Goal: Task Accomplishment & Management: Complete application form

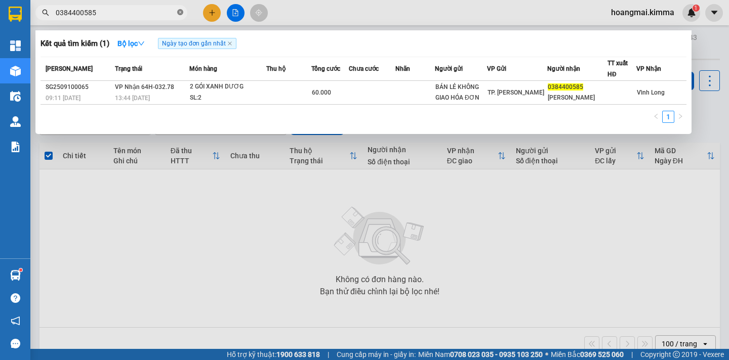
click at [182, 10] on icon "close-circle" at bounding box center [180, 12] width 6 height 6
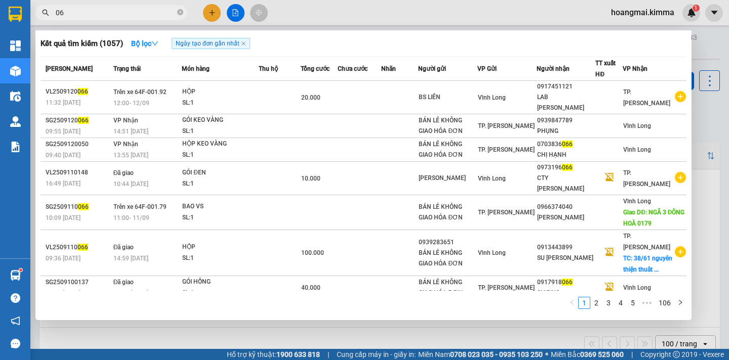
type input "0"
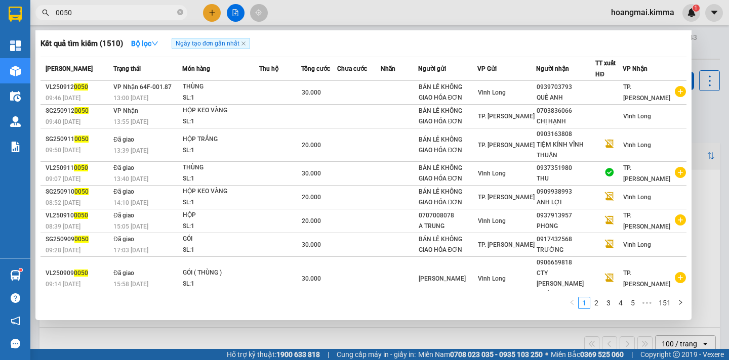
type input "0050"
click at [281, 338] on div at bounding box center [364, 180] width 729 height 360
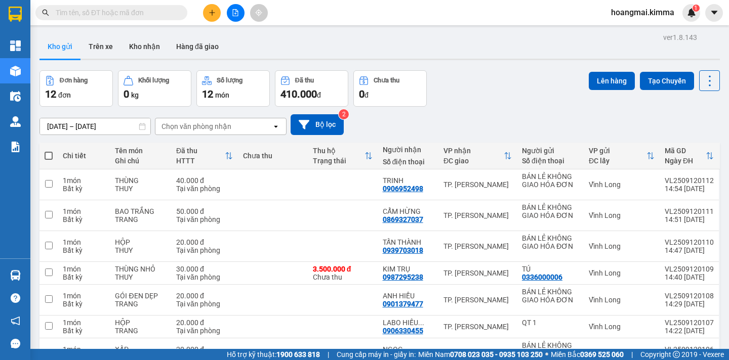
click at [45, 156] on span at bounding box center [49, 156] width 8 height 8
click at [49, 151] on input "checkbox" at bounding box center [49, 151] width 0 height 0
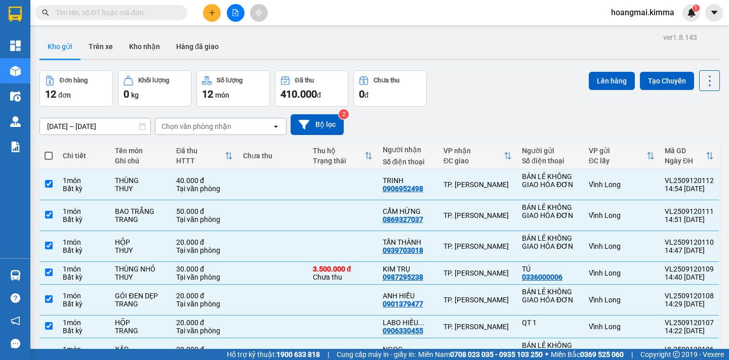
checkbox input "true"
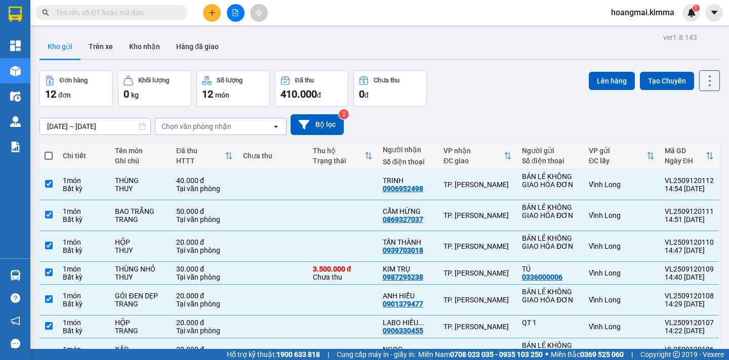
checkbox input "true"
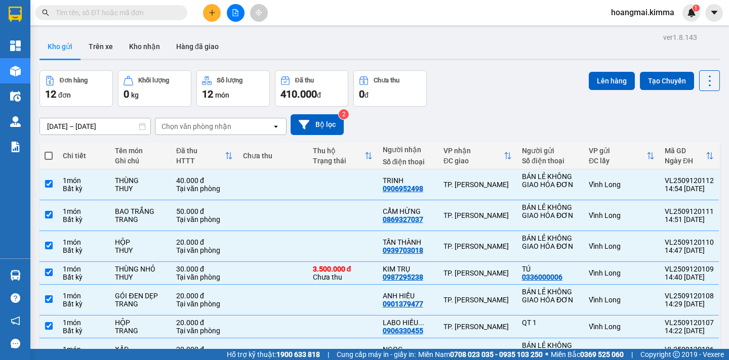
checkbox input "true"
click at [600, 86] on button "Lên hàng" at bounding box center [612, 81] width 46 height 18
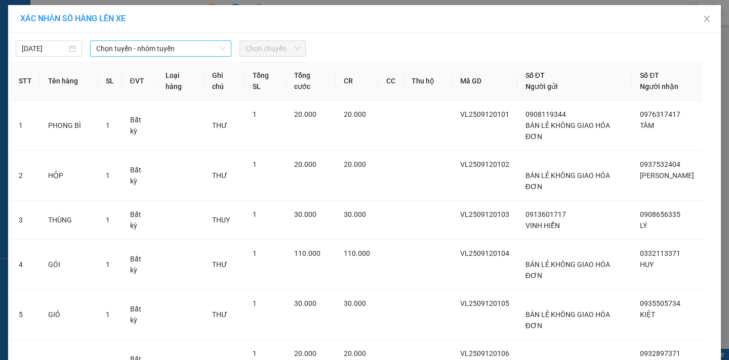
click at [155, 51] on span "Chọn tuyến - nhóm tuyến" at bounding box center [160, 48] width 129 height 15
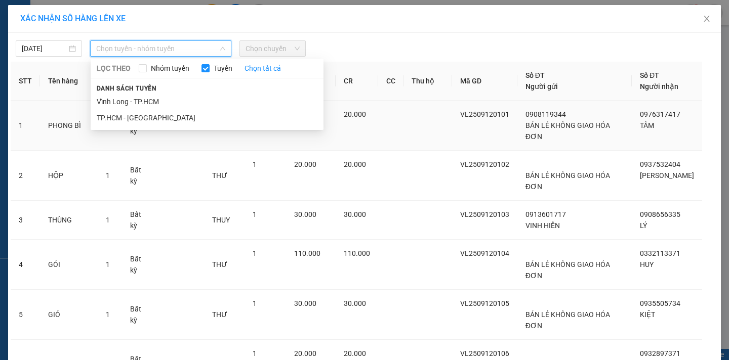
click at [117, 100] on li "Vĩnh Long - TP.HCM" at bounding box center [207, 102] width 233 height 16
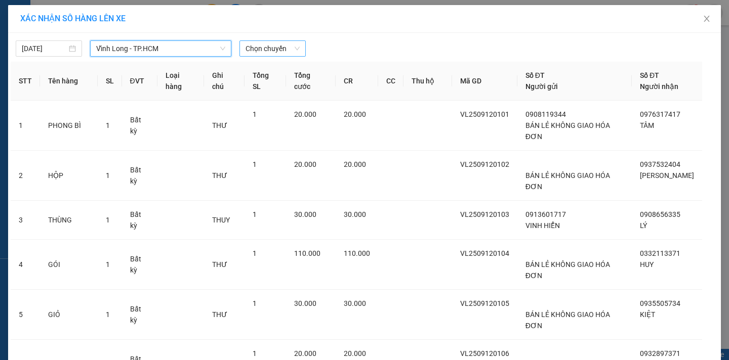
click at [265, 49] on span "Chọn chuyến" at bounding box center [272, 48] width 54 height 15
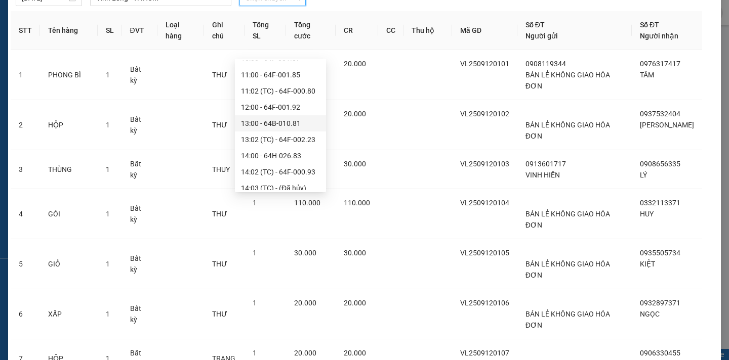
scroll to position [304, 0]
click at [301, 173] on div "15:02 (TC) - 64F-001.79" at bounding box center [280, 169] width 79 height 11
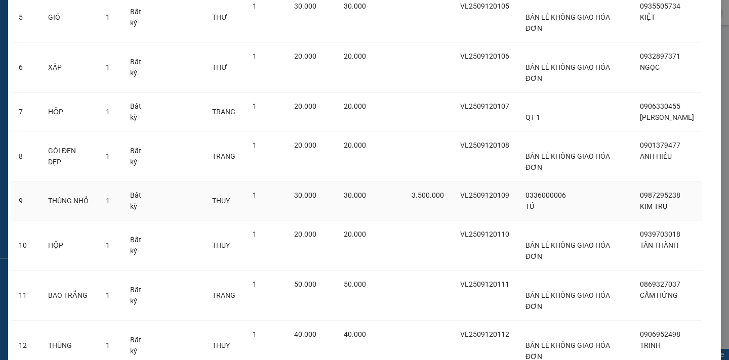
scroll to position [399, 0]
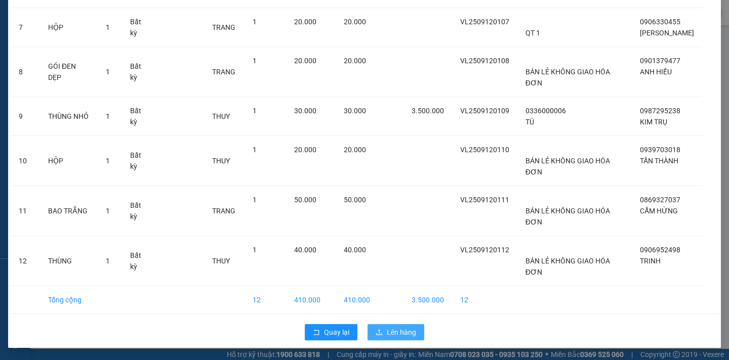
click at [410, 333] on span "Lên hàng" at bounding box center [401, 332] width 29 height 11
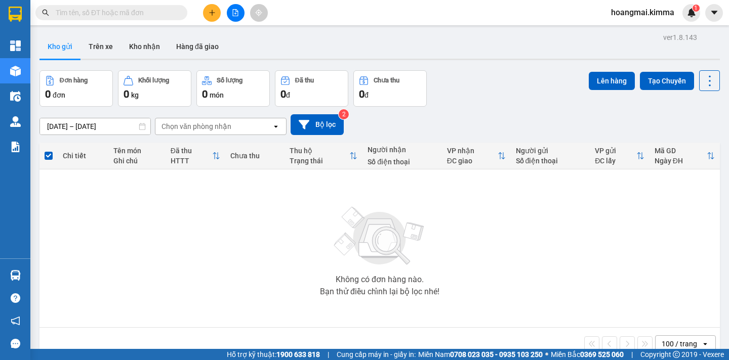
click at [234, 15] on icon "file-add" at bounding box center [235, 12] width 7 height 7
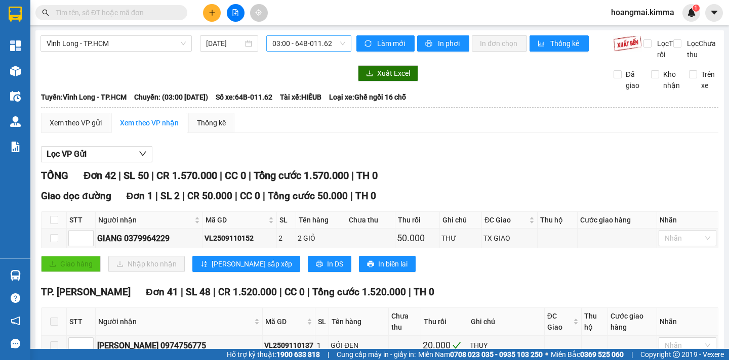
click at [299, 46] on span "03:00 - 64B-011.62" at bounding box center [308, 43] width 73 height 15
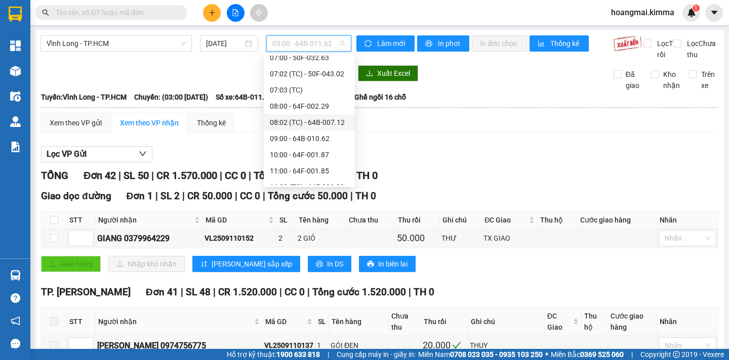
scroll to position [304, 0]
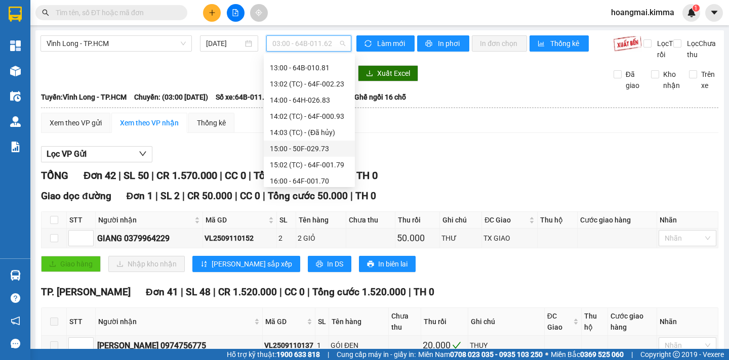
click at [297, 149] on div "15:00 - 50F-029.73" at bounding box center [309, 148] width 79 height 11
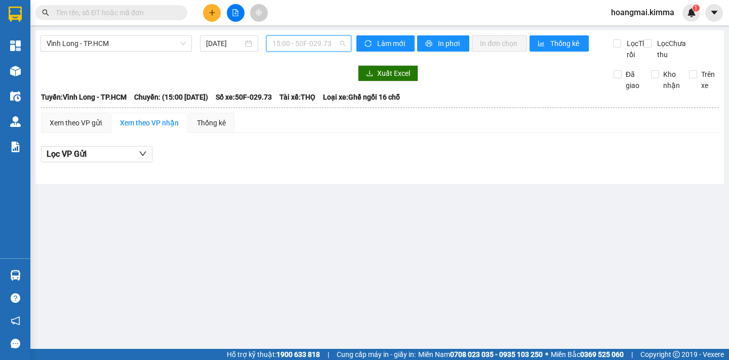
click at [300, 48] on span "15:00 - 50F-029.73" at bounding box center [308, 43] width 73 height 15
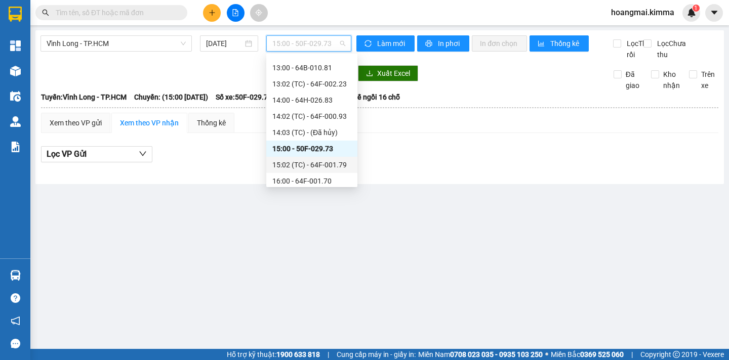
click at [299, 162] on div "15:02 (TC) - 64F-001.79" at bounding box center [311, 164] width 79 height 11
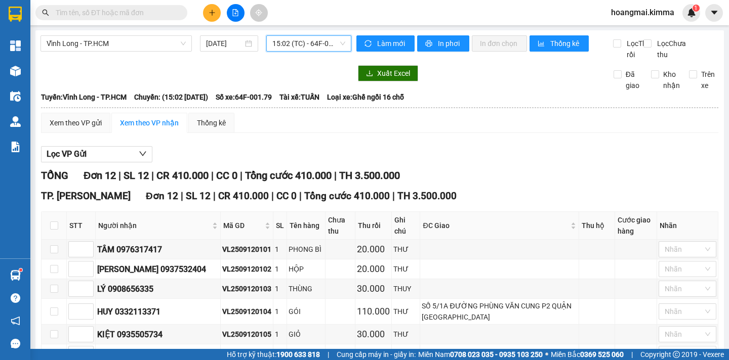
click at [132, 12] on input "text" at bounding box center [115, 12] width 119 height 11
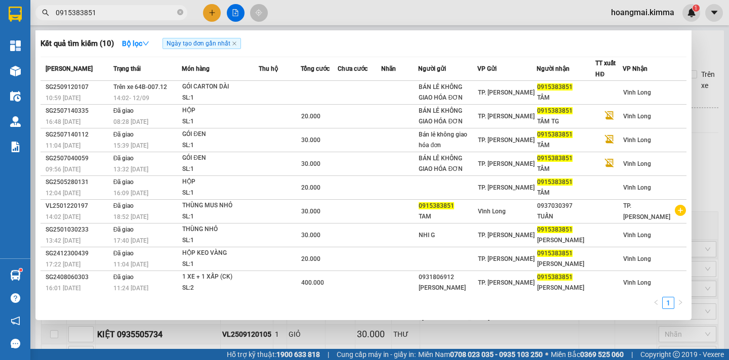
type input "0915383851"
click at [181, 13] on icon "close-circle" at bounding box center [180, 12] width 6 height 6
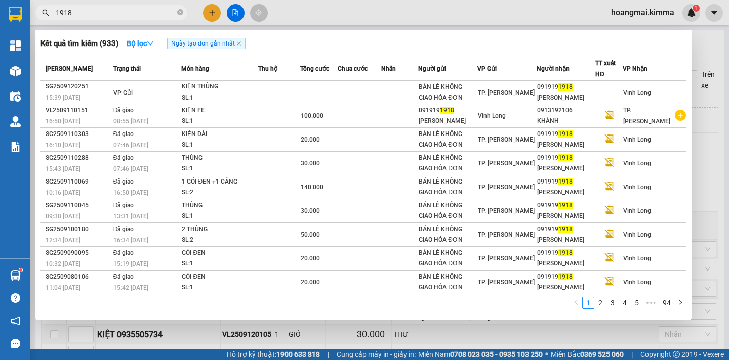
type input "1918"
click at [174, 12] on input "1918" at bounding box center [115, 12] width 119 height 11
click at [178, 12] on icon "close-circle" at bounding box center [180, 12] width 6 height 6
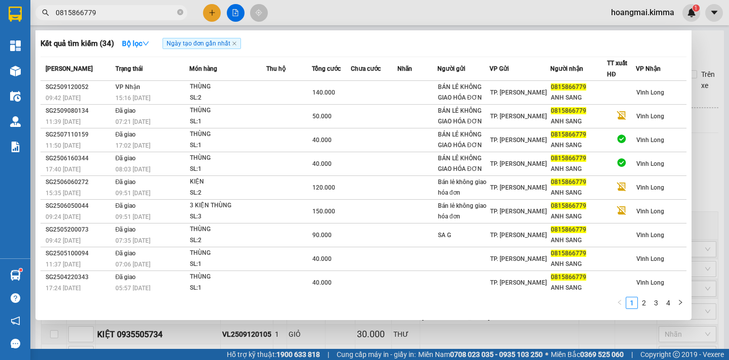
type input "0815866779"
click at [177, 8] on span "0815866779" at bounding box center [111, 12] width 152 height 15
click at [181, 13] on icon "close-circle" at bounding box center [180, 12] width 6 height 6
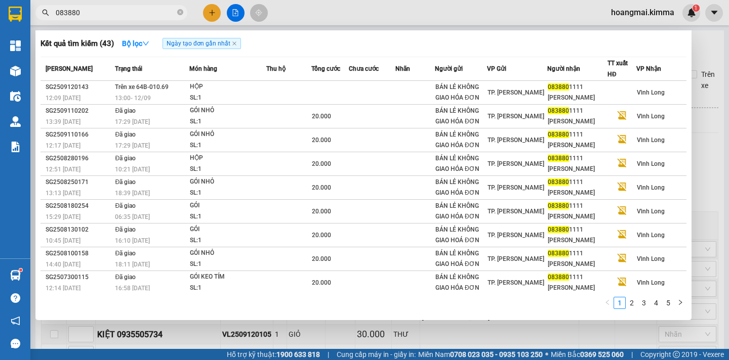
type input "083880"
click at [210, 10] on div at bounding box center [364, 180] width 729 height 360
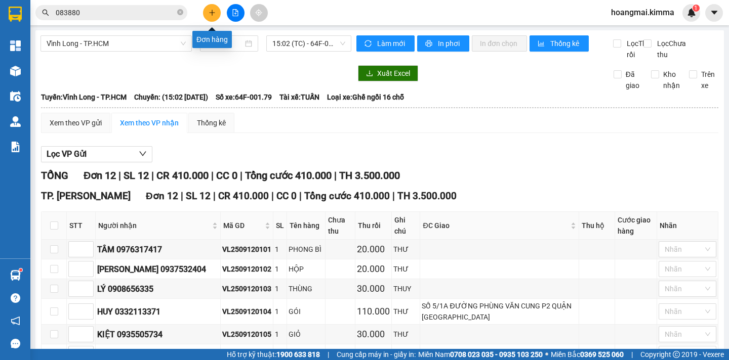
click at [215, 9] on button at bounding box center [212, 13] width 18 height 18
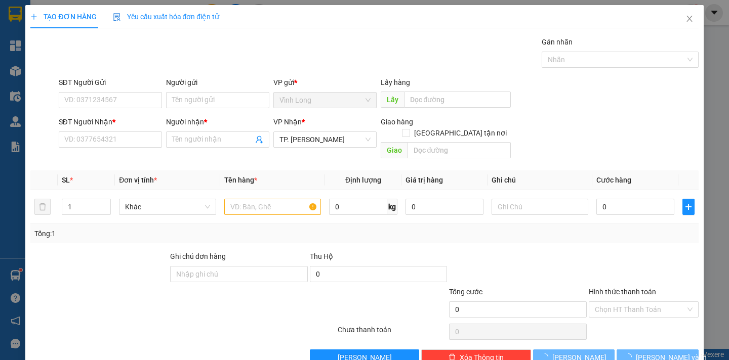
click at [229, 91] on div "Người gửi" at bounding box center [217, 84] width 103 height 15
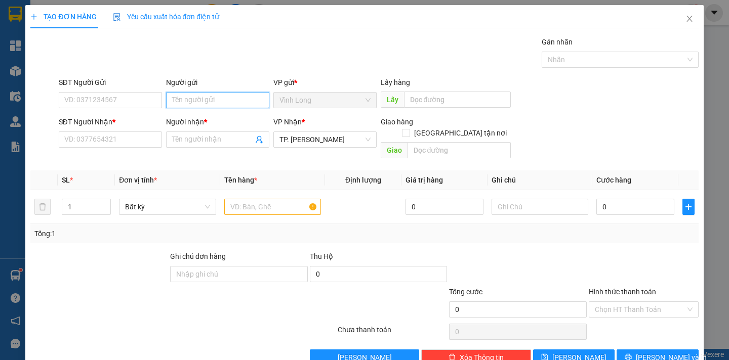
click at [217, 101] on input "Người gửi" at bounding box center [217, 100] width 103 height 16
type input "BÁN"
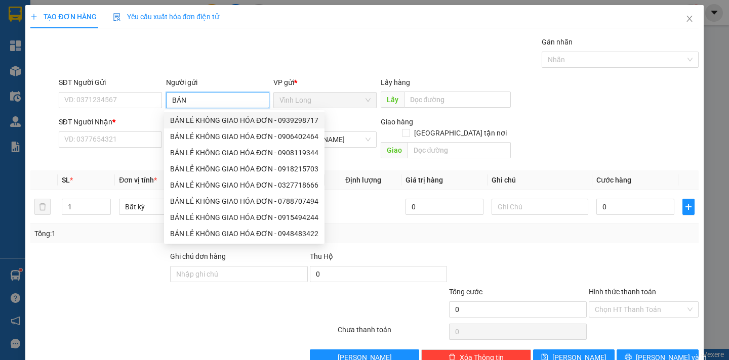
click at [214, 114] on div "BÁN LẺ KHÔNG GIAO HÓA ĐƠN - 0939298717" at bounding box center [244, 120] width 160 height 16
type input "0939298717"
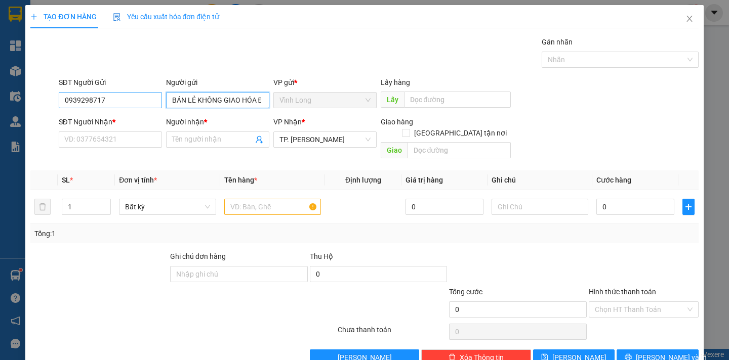
type input "BÁN LẺ KHÔNG GIAO HÓA ĐƠN"
drag, startPoint x: 131, startPoint y: 104, endPoint x: 60, endPoint y: 108, distance: 71.0
click at [60, 108] on div "SĐT Người Gửi 0939298717 0939298717" at bounding box center [110, 94] width 103 height 35
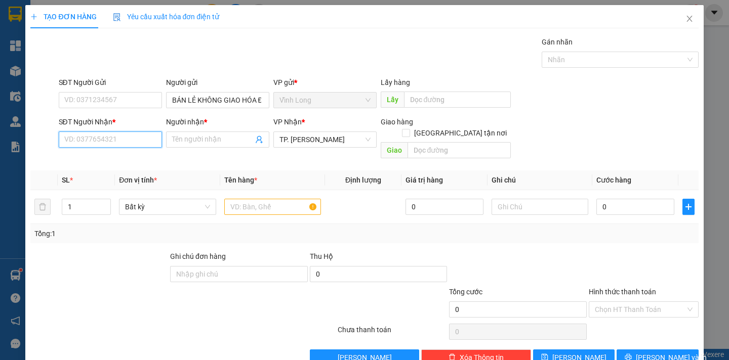
click at [107, 136] on input "SĐT Người Nhận *" at bounding box center [110, 140] width 103 height 16
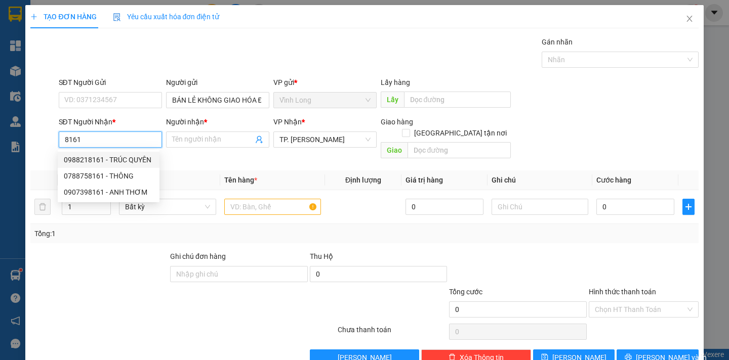
click at [107, 156] on div "0988218161 - TRÚC QUYÊN" at bounding box center [109, 159] width 90 height 11
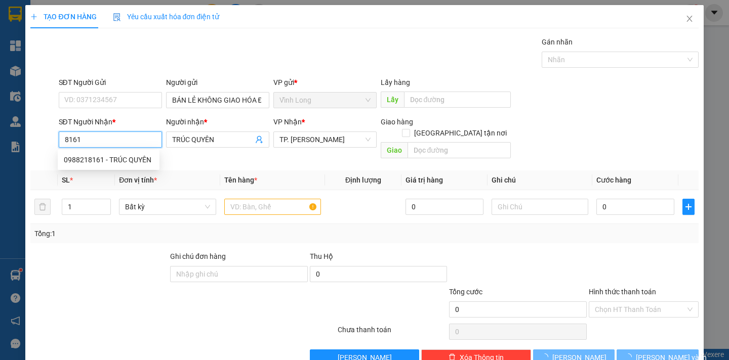
type input "0988218161"
type input "TRÚC QUYÊN"
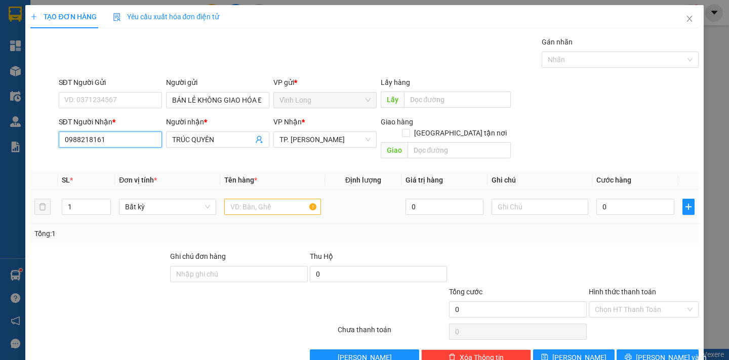
type input "0988218161"
click at [226, 199] on input "text" at bounding box center [272, 207] width 97 height 16
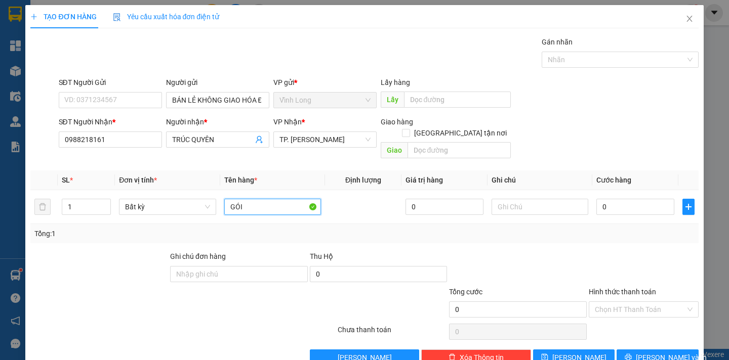
type input "GÓI"
type input "DÂN"
type input "2"
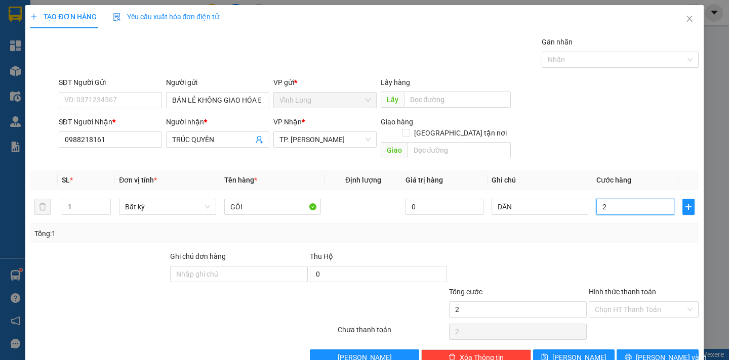
type input "20"
type input "20.000"
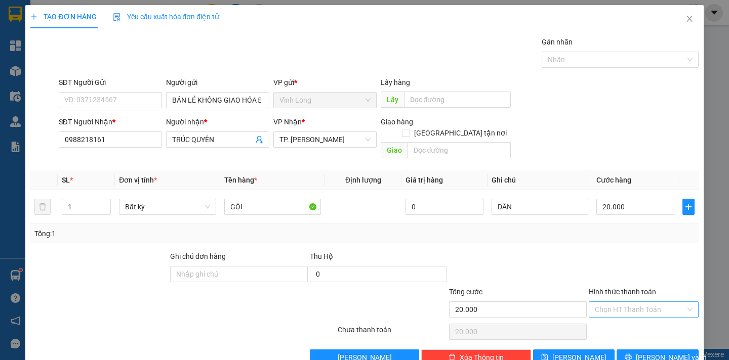
click at [629, 302] on input "Hình thức thanh toán" at bounding box center [640, 309] width 91 height 15
click at [622, 313] on div "Tại văn phòng" at bounding box center [636, 319] width 108 height 16
type input "0"
click at [660, 352] on span "Lưu và In" at bounding box center [671, 357] width 71 height 11
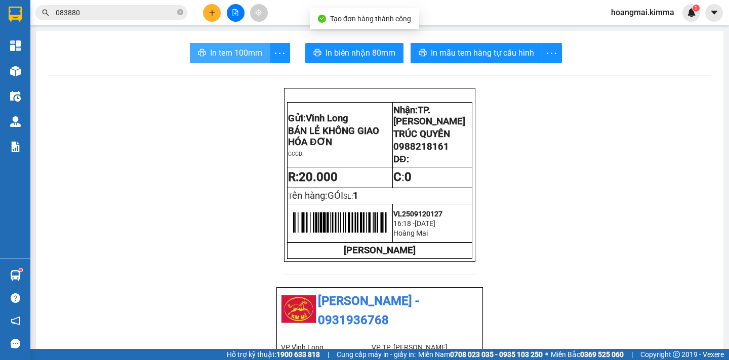
click at [200, 55] on icon "printer" at bounding box center [202, 53] width 8 height 8
